Goal: Check status: Check status

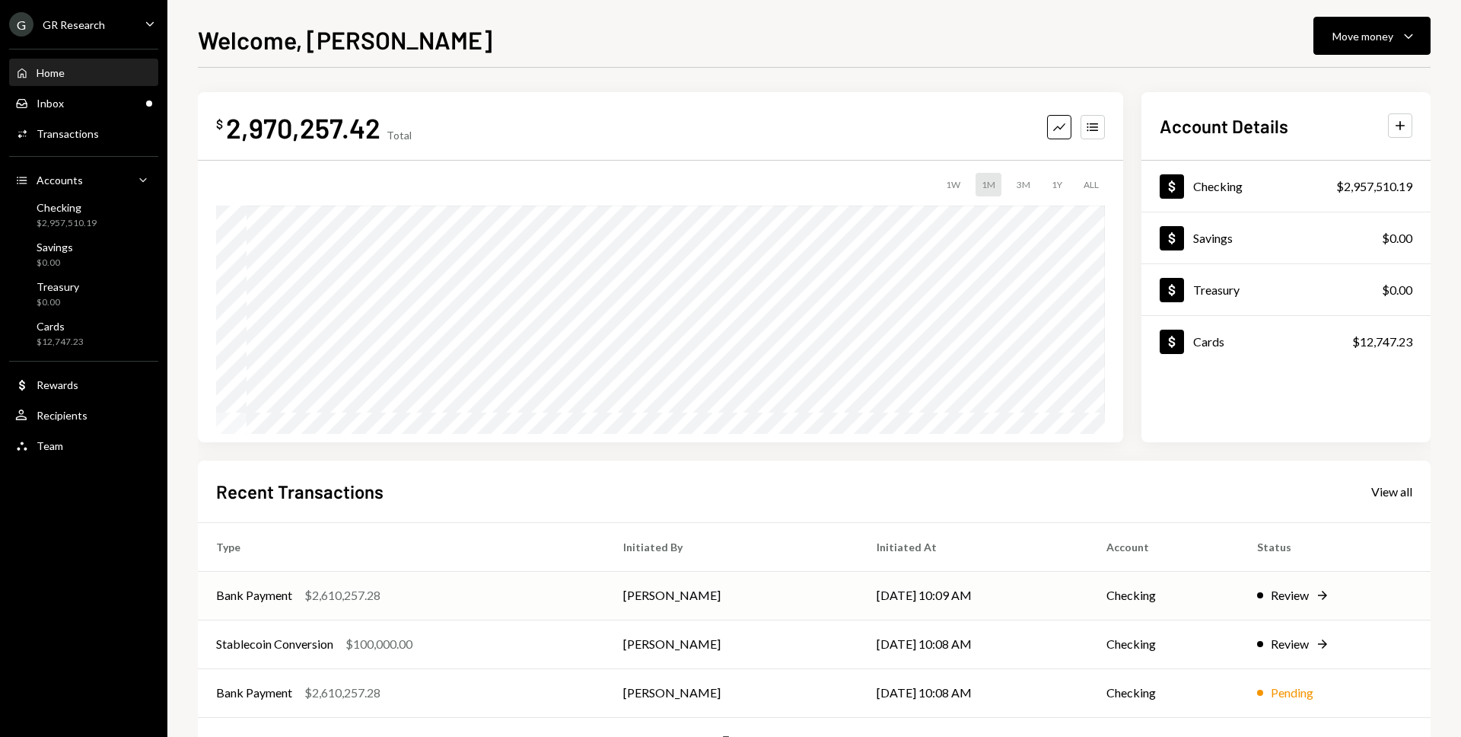
click at [1021, 597] on td "[DATE] 10:09 AM" at bounding box center [973, 595] width 231 height 49
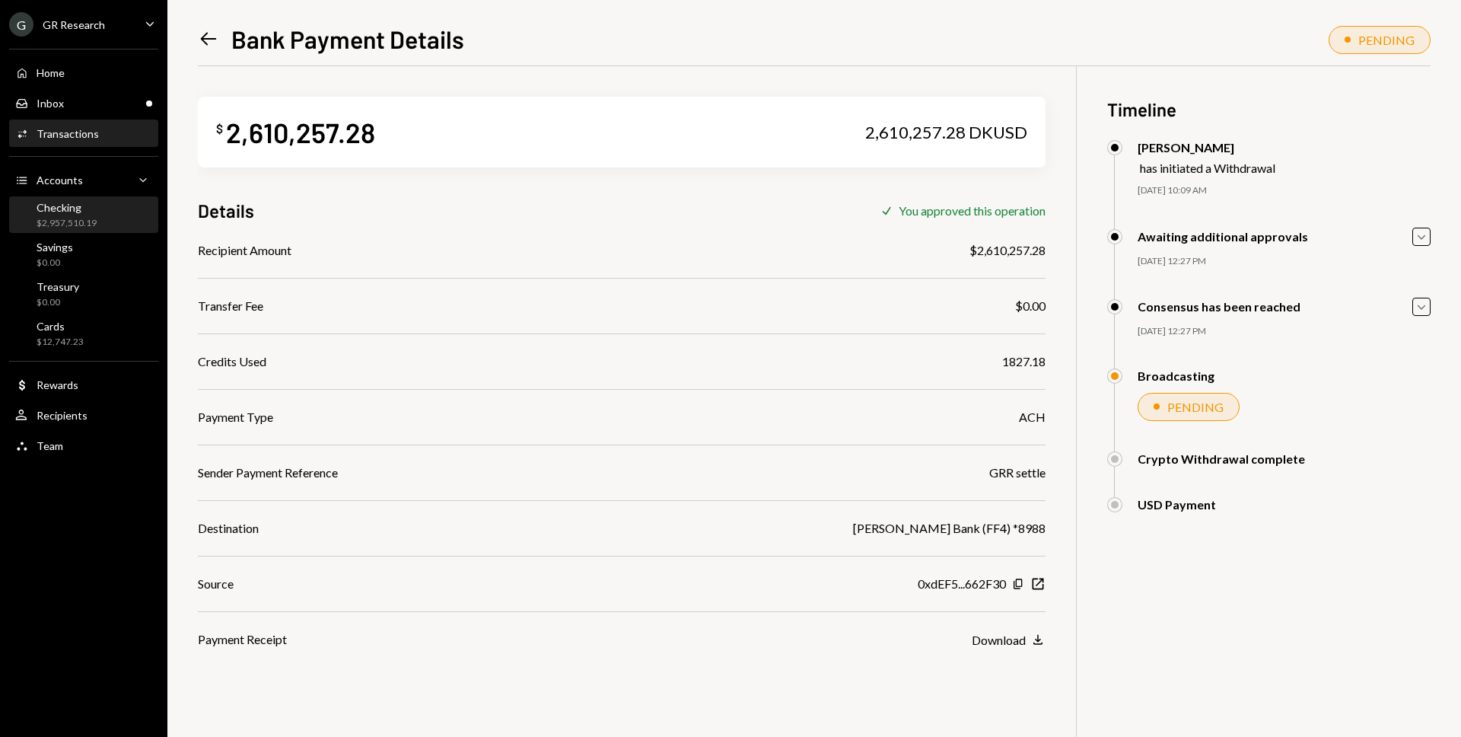
click at [91, 217] on div "$2,957,510.19" at bounding box center [67, 223] width 60 height 13
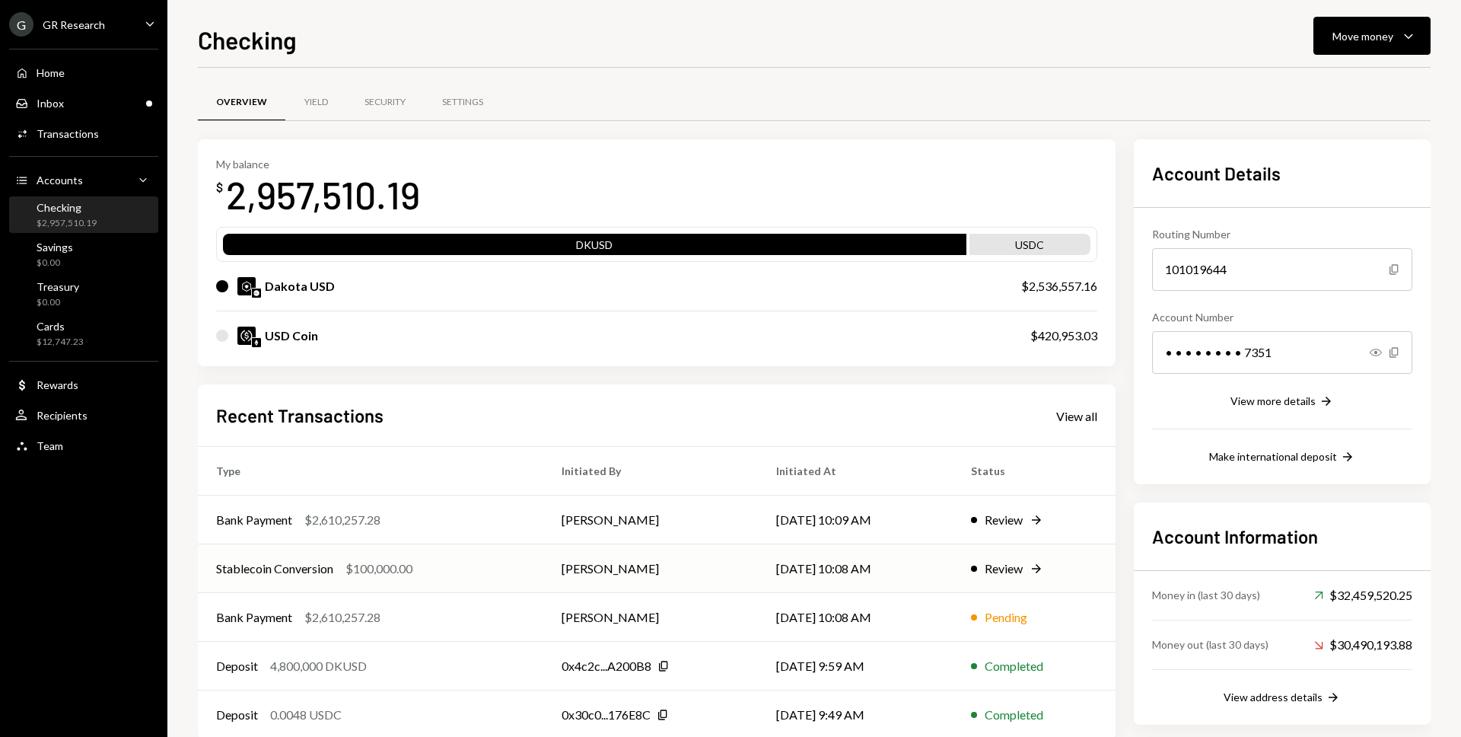
click at [515, 563] on div "Stablecoin Conversion $100,000.00" at bounding box center [370, 568] width 309 height 18
